Goal: Navigation & Orientation: Find specific page/section

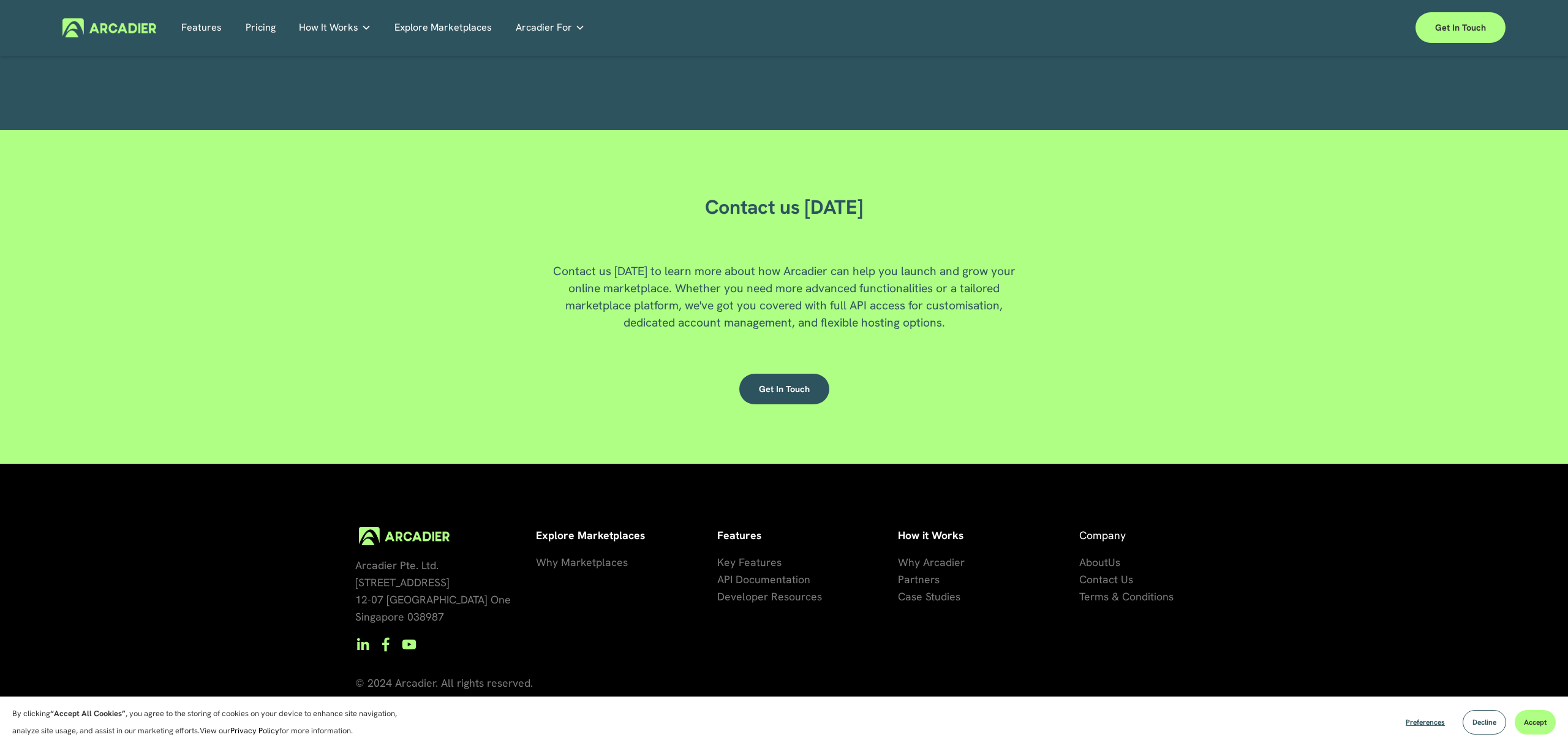
scroll to position [3379, 0]
click at [420, 22] on link "Explore Marketplaces" at bounding box center [442, 28] width 97 height 19
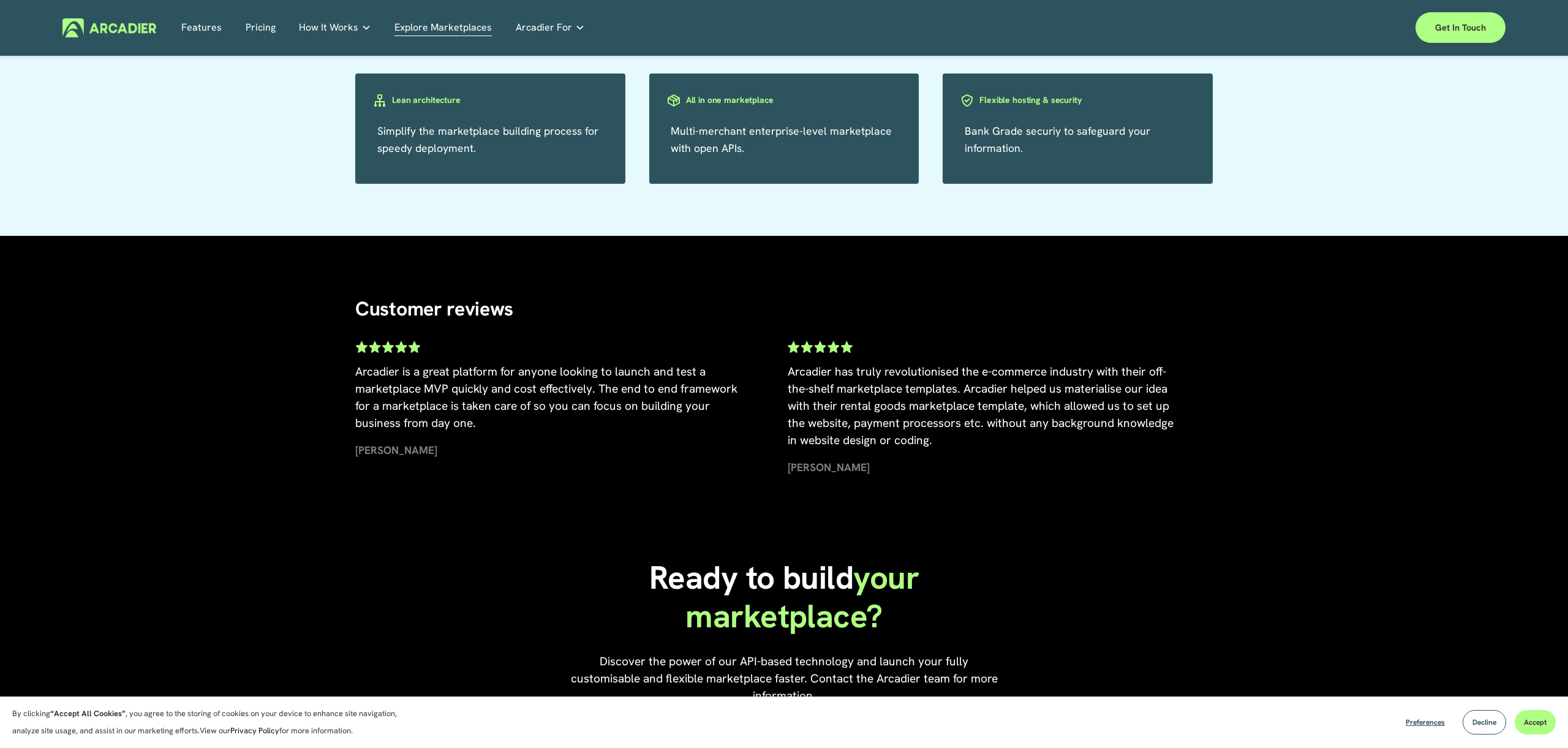
scroll to position [2489, 0]
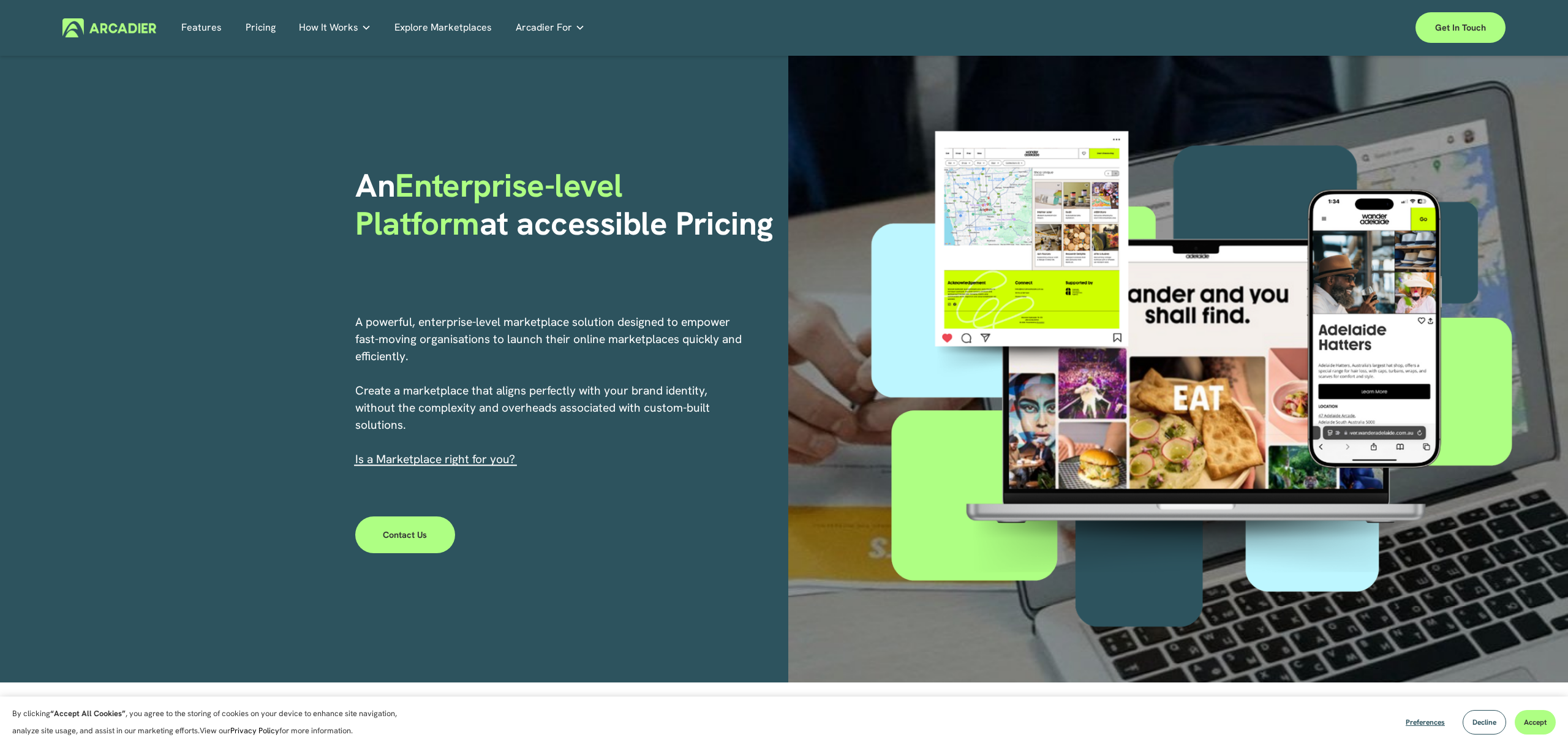
click at [463, 26] on link "Explore Marketplaces" at bounding box center [442, 28] width 97 height 19
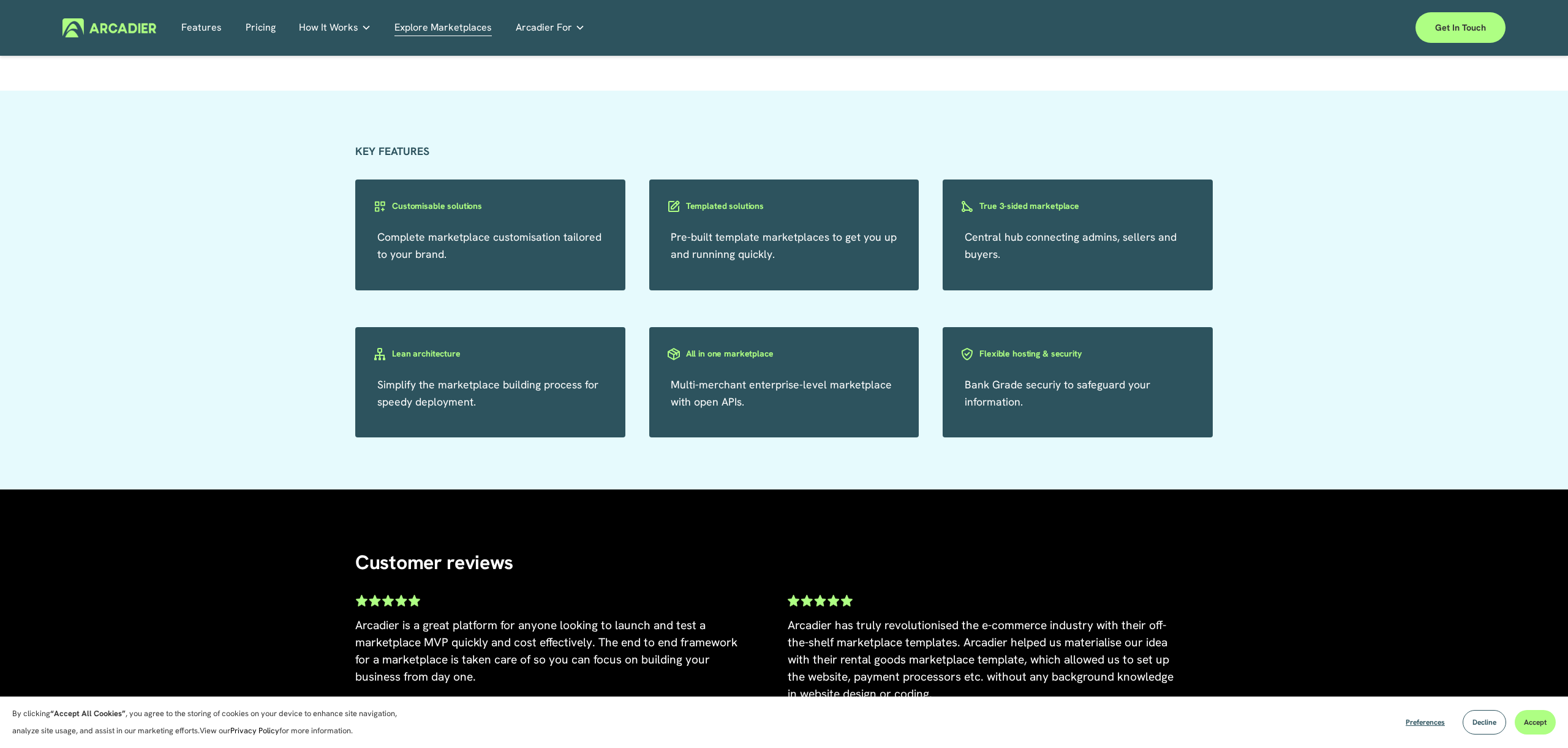
scroll to position [2238, 0]
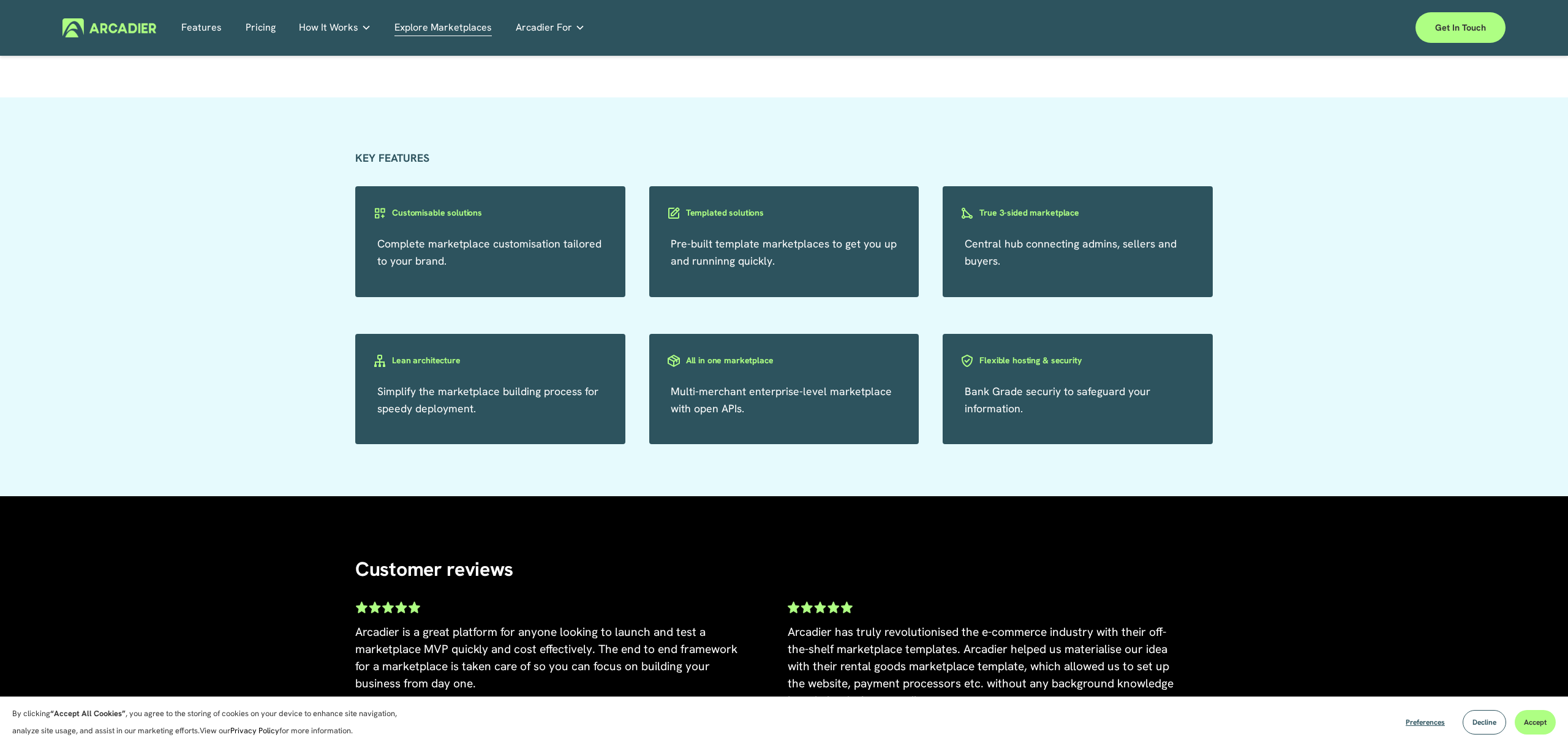
click at [470, 215] on h3 "Customisable solutions" at bounding box center [436, 212] width 90 height 11
